Goal: Transaction & Acquisition: Purchase product/service

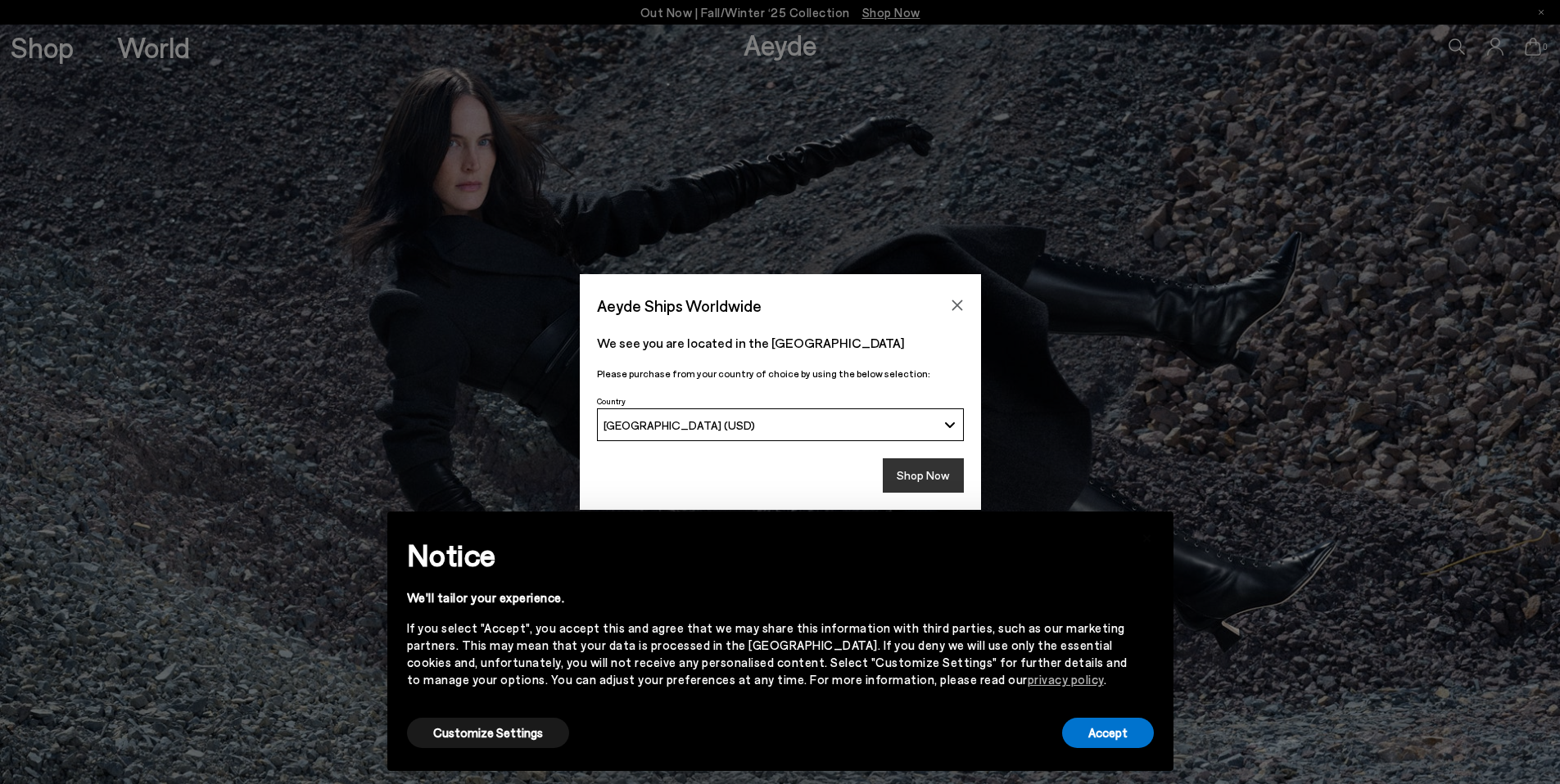
click at [920, 480] on button "Shop Now" at bounding box center [922, 475] width 81 height 34
click at [1074, 740] on button "Accept" at bounding box center [1107, 732] width 92 height 30
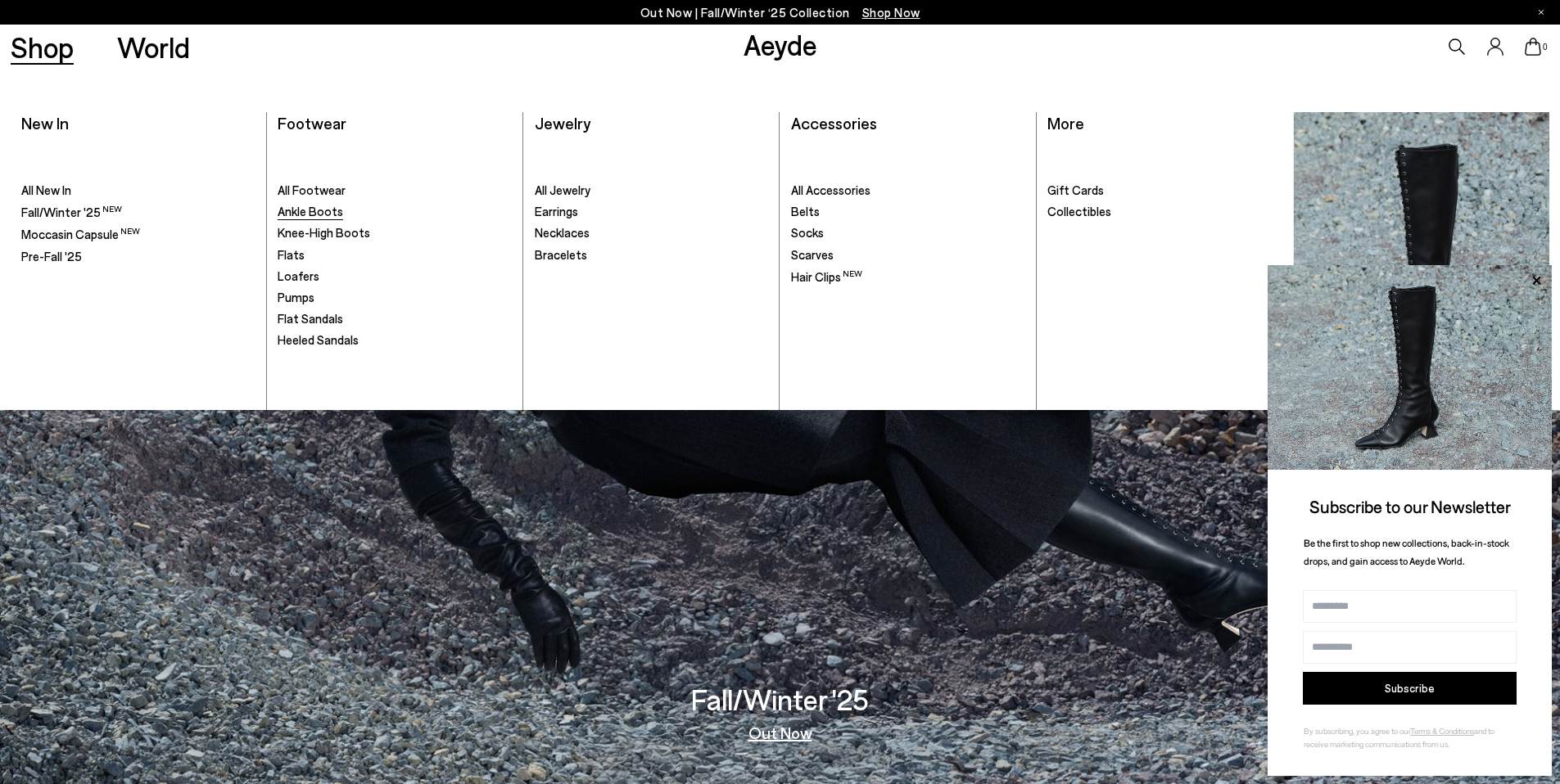
click at [318, 209] on span "Ankle Boots" at bounding box center [310, 211] width 65 height 15
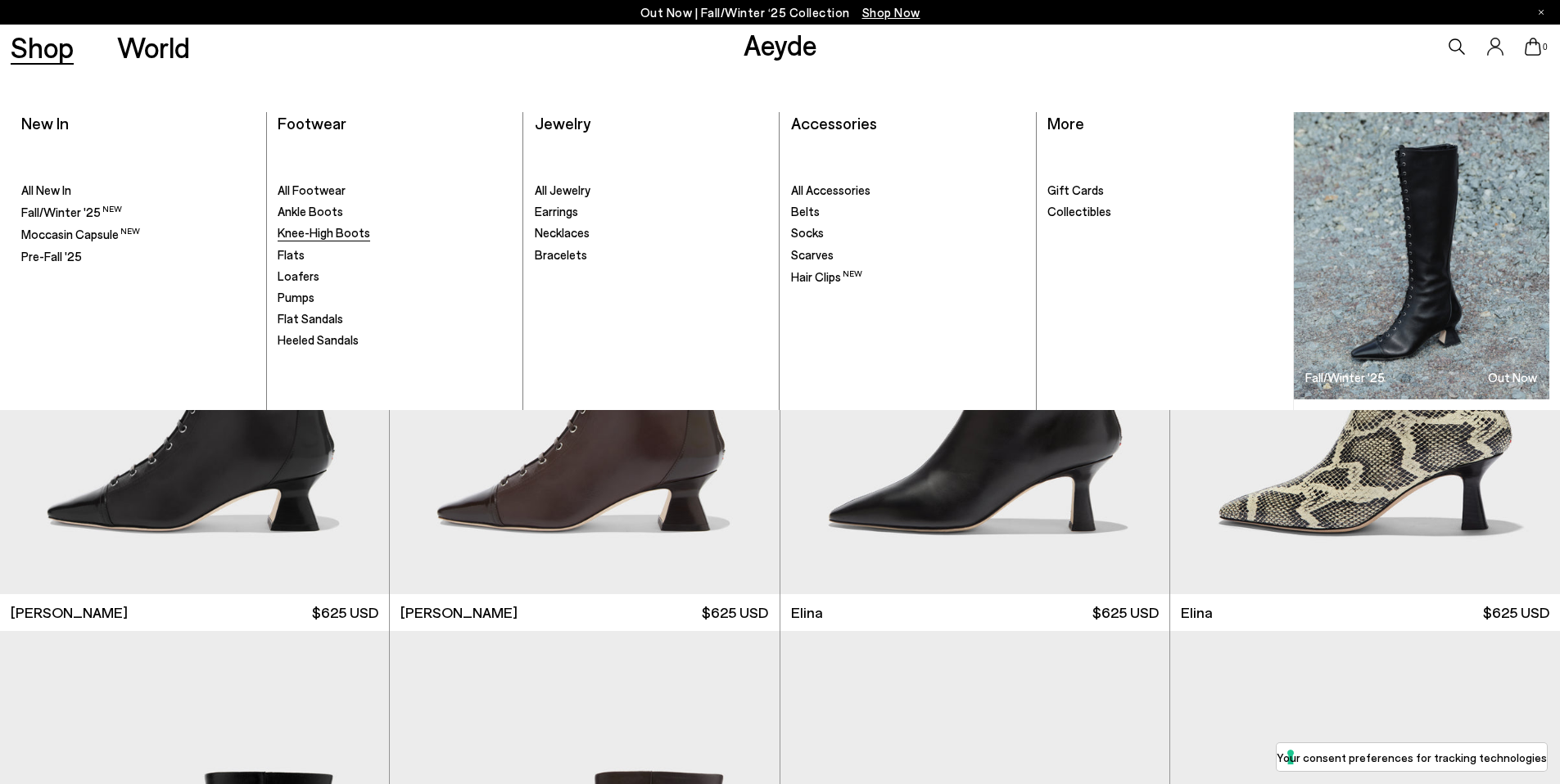
click at [316, 234] on span "Knee-High Boots" at bounding box center [324, 232] width 93 height 15
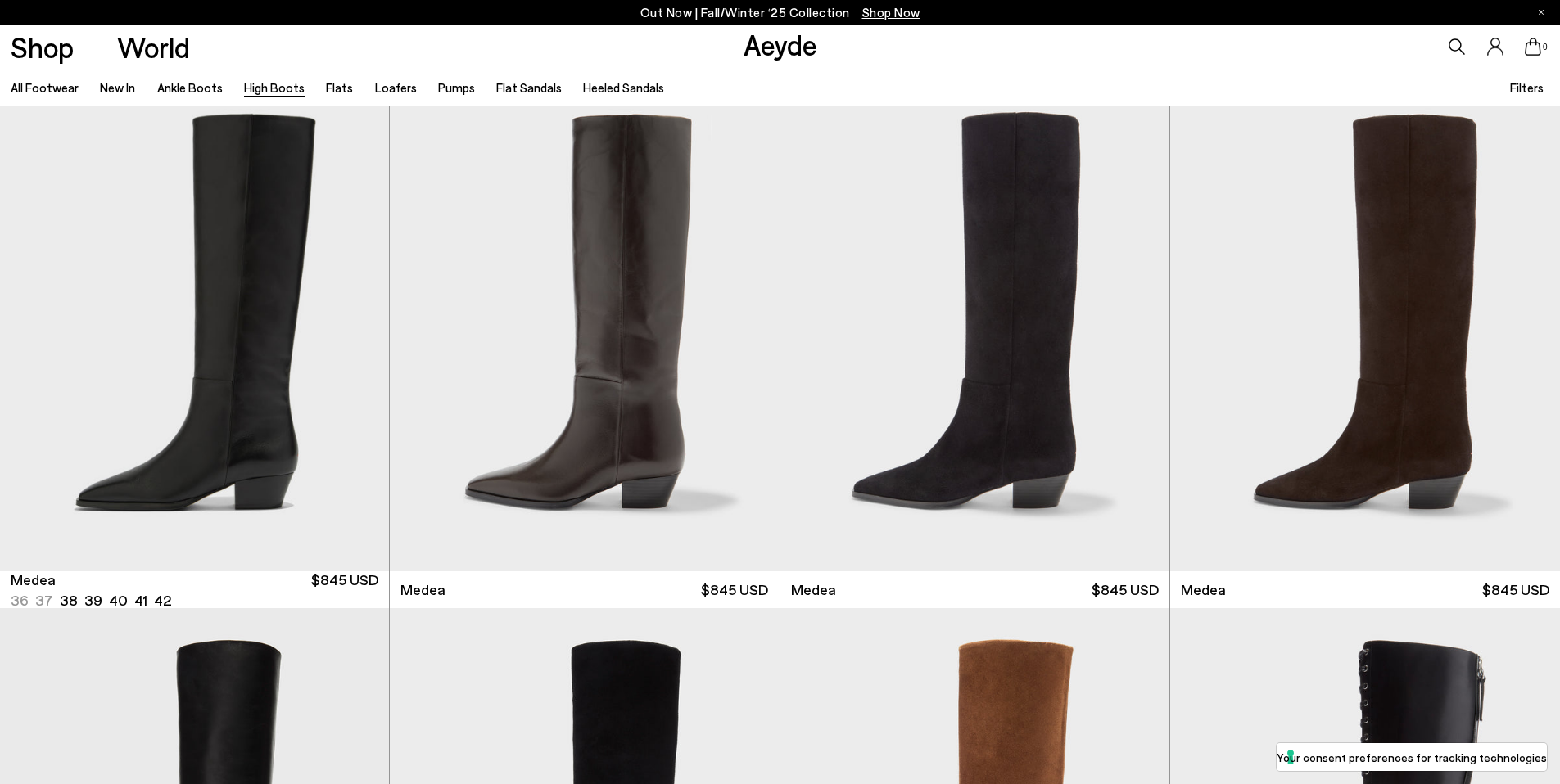
scroll to position [23, 0]
click at [749, 336] on div "Next slide" at bounding box center [747, 334] width 49 height 49
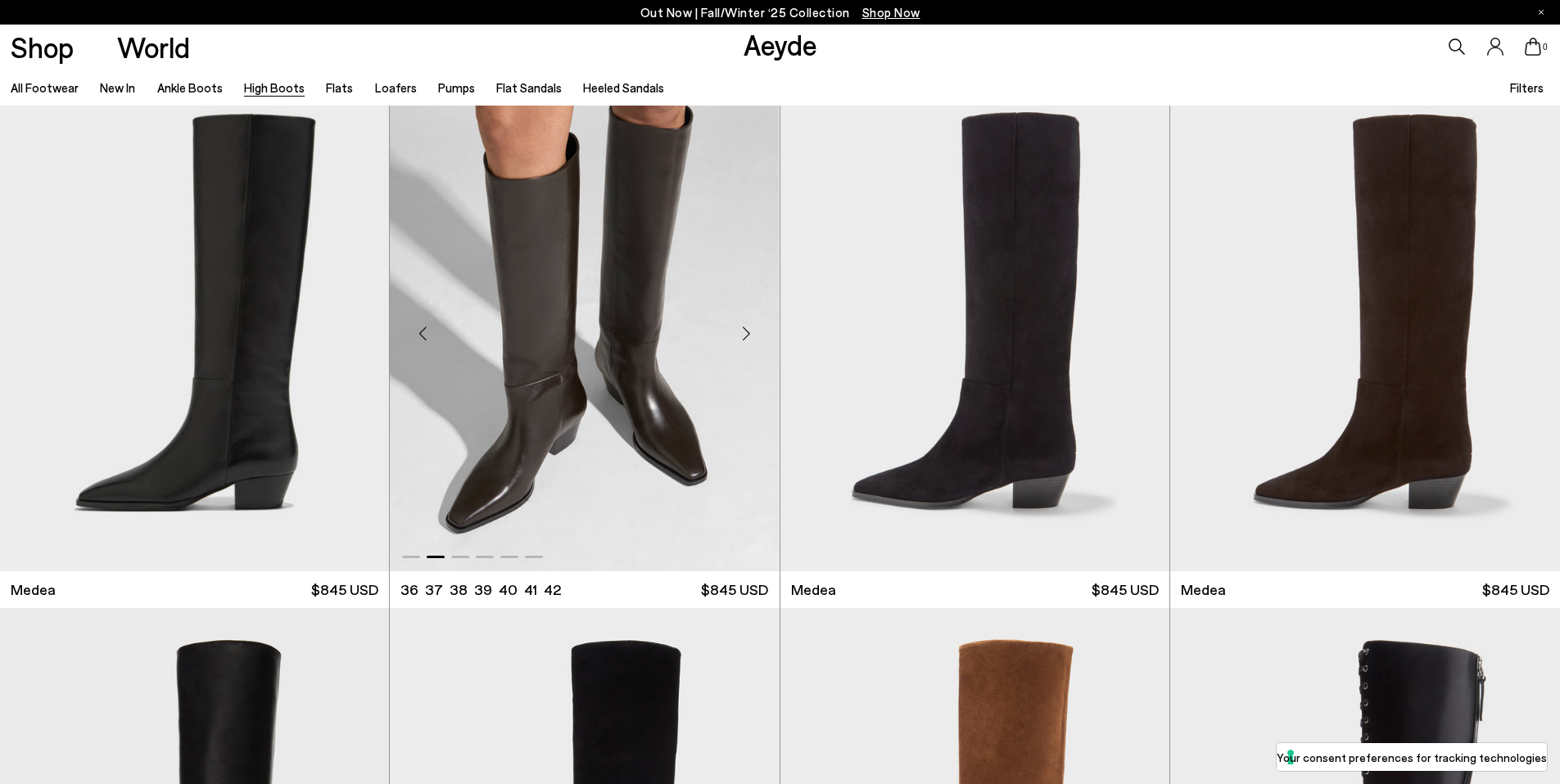
click at [749, 337] on div "Next slide" at bounding box center [747, 334] width 49 height 49
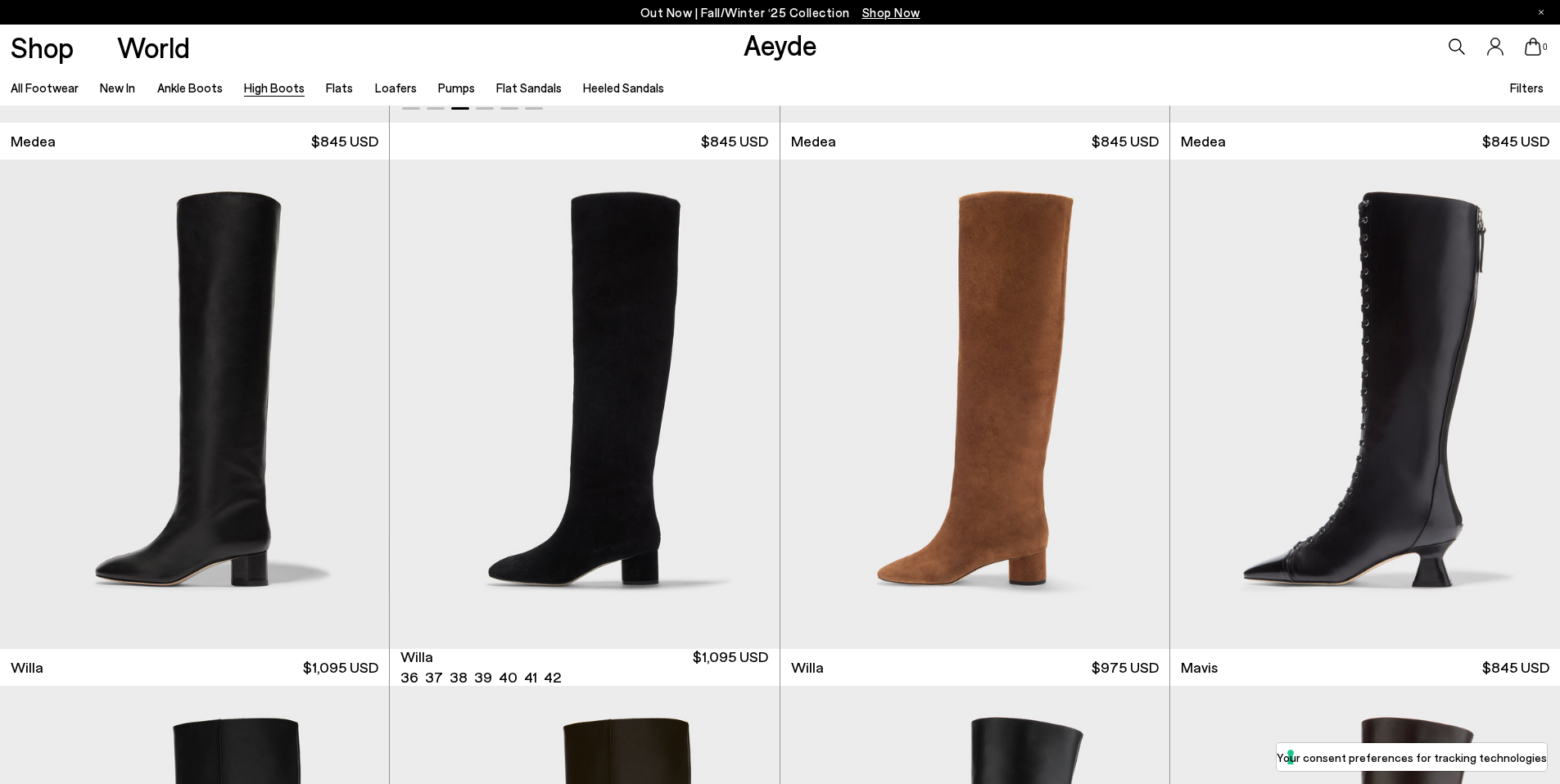
scroll to position [693, 0]
